Goal: Navigation & Orientation: Go to known website

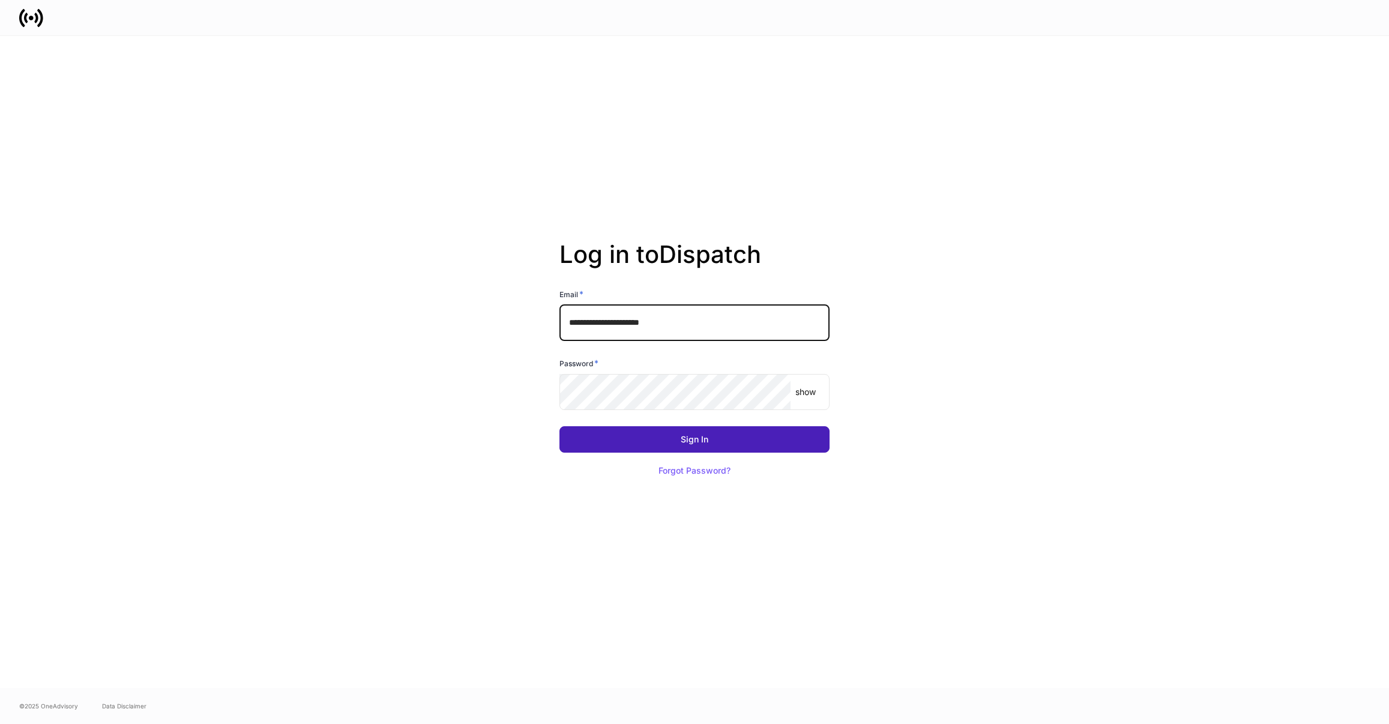
click at [703, 440] on div "Sign In" at bounding box center [695, 439] width 28 height 8
